Goal: Navigation & Orientation: Find specific page/section

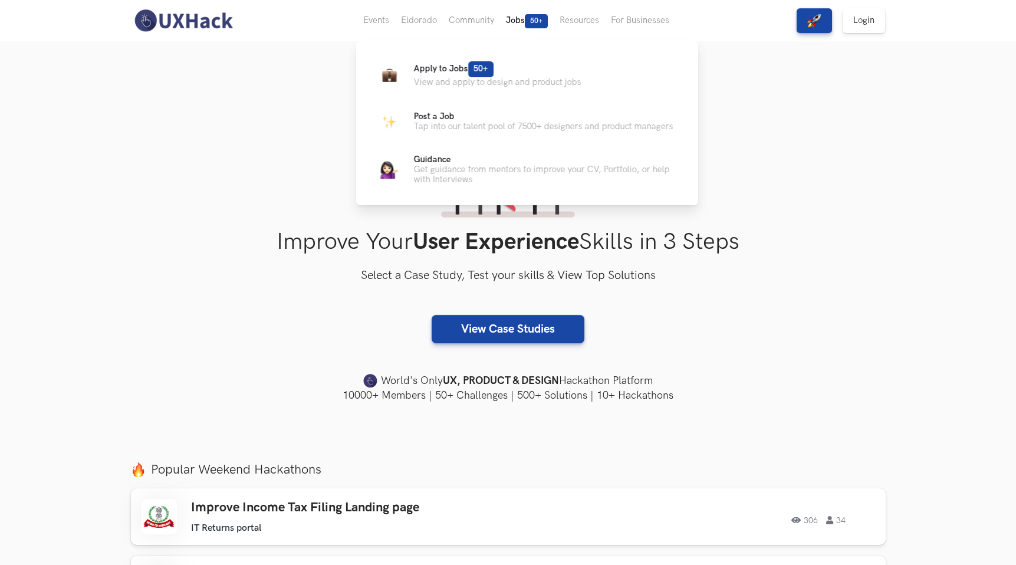
click at [524, 24] on button "Jobs 50+" at bounding box center [527, 20] width 54 height 41
click at [459, 81] on p "View and apply to design and product jobs" at bounding box center [497, 82] width 167 height 10
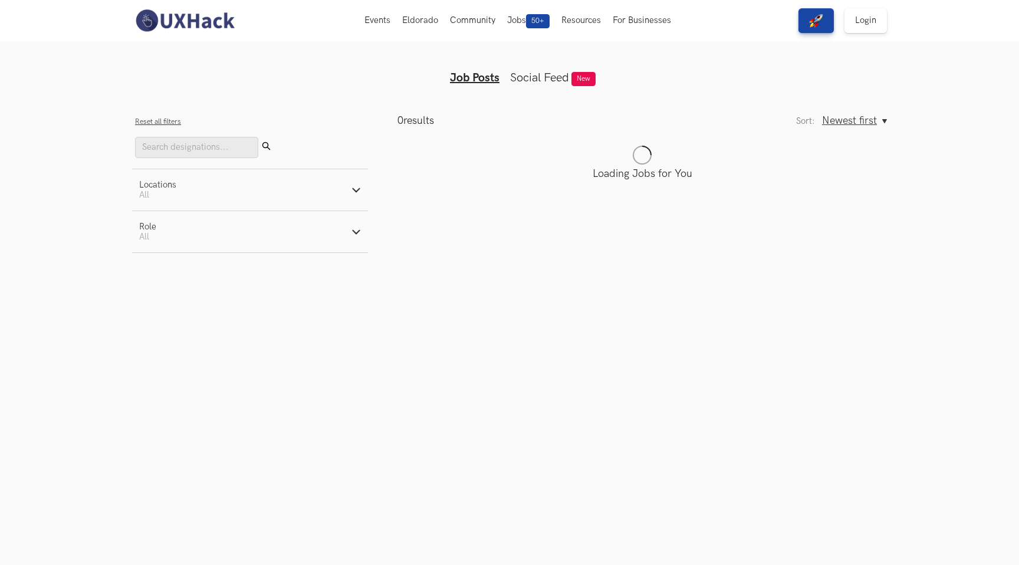
click at [470, 72] on link "Job Posts" at bounding box center [475, 78] width 50 height 14
click at [547, 73] on link "Social Feed" at bounding box center [539, 78] width 59 height 14
